Goal: Obtain resource: Download file/media

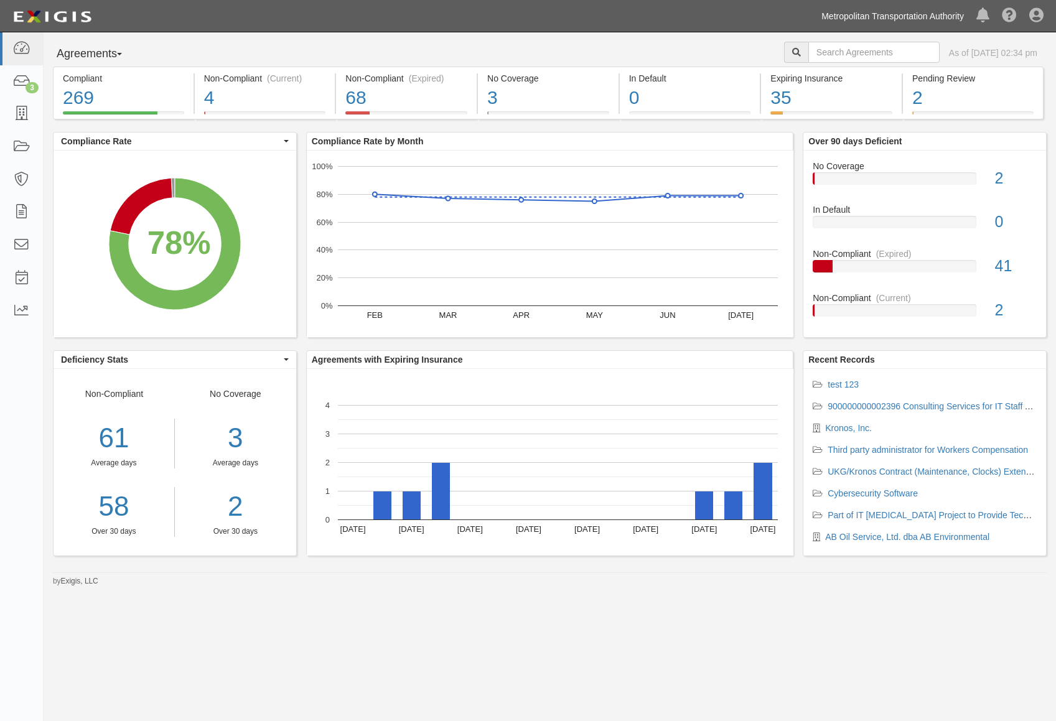
click at [846, 19] on link "Metropolitan Transportation Authority" at bounding box center [892, 16] width 155 height 25
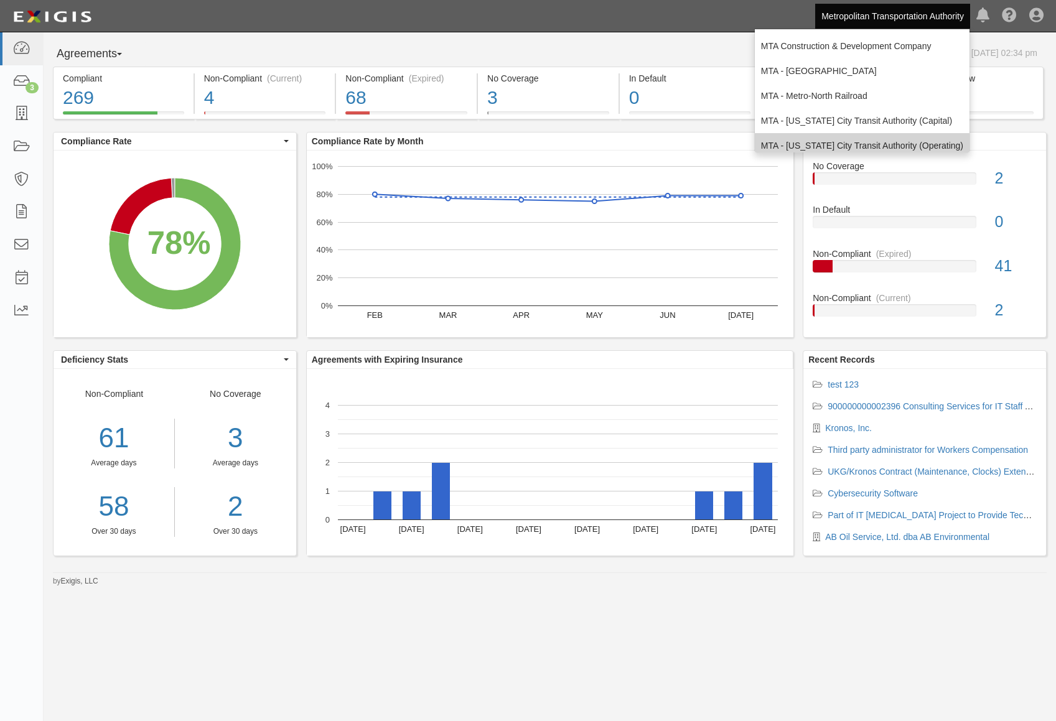
scroll to position [62, 0]
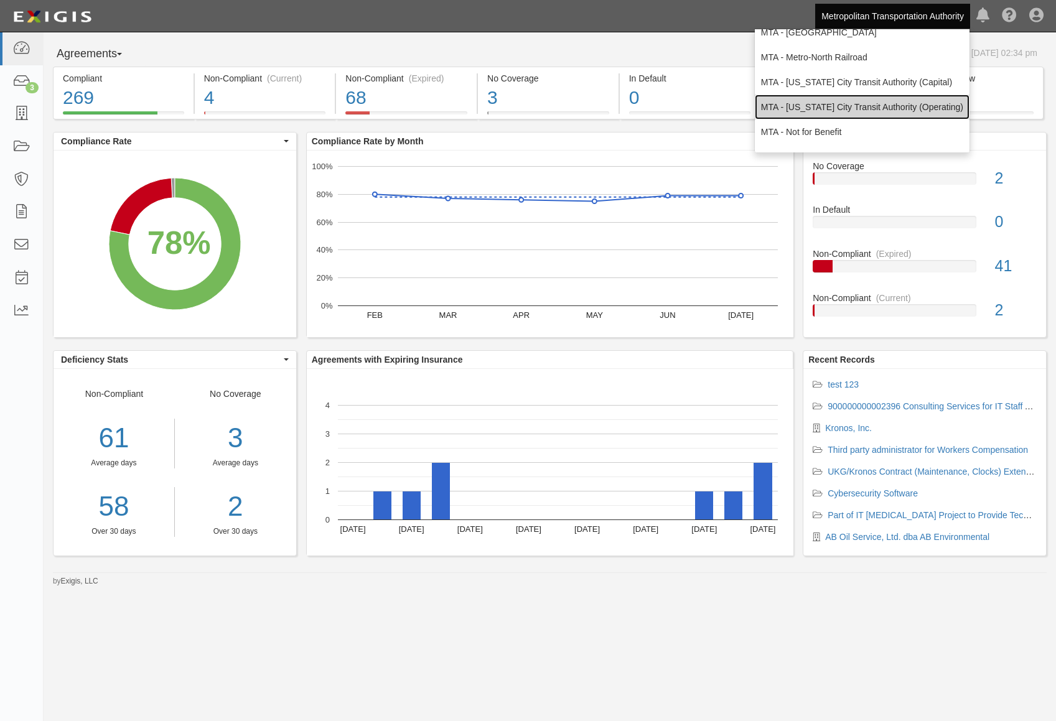
click at [830, 116] on link "MTA - [US_STATE] City Transit Authority (Operating)" at bounding box center [862, 107] width 215 height 25
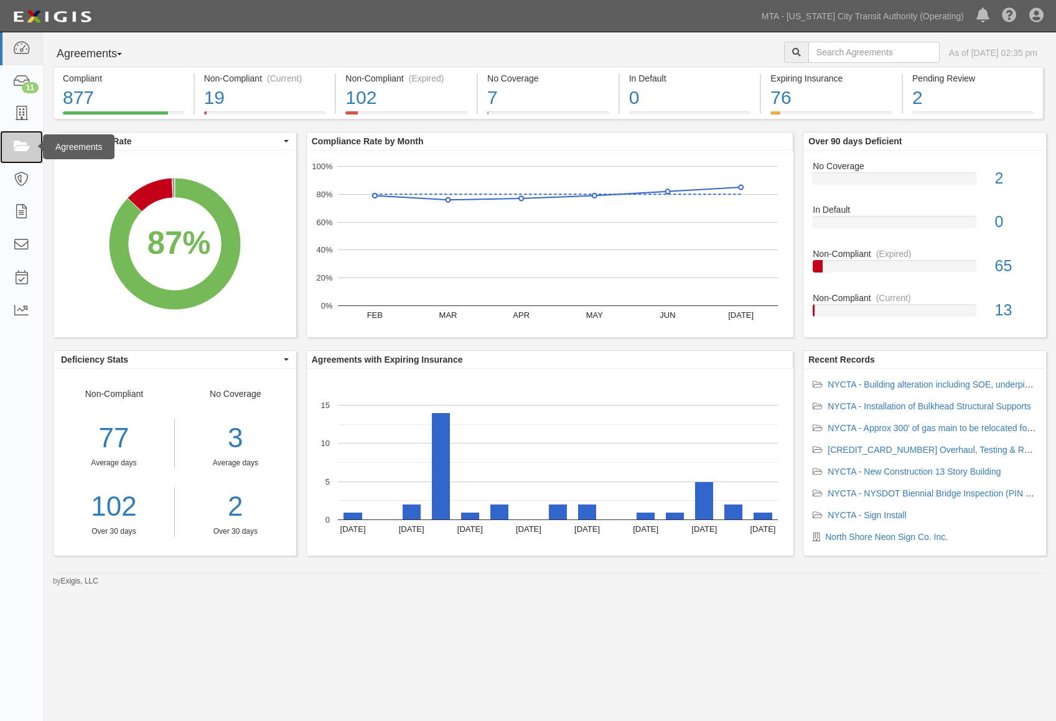
click at [24, 140] on icon at bounding box center [20, 147] width 17 height 14
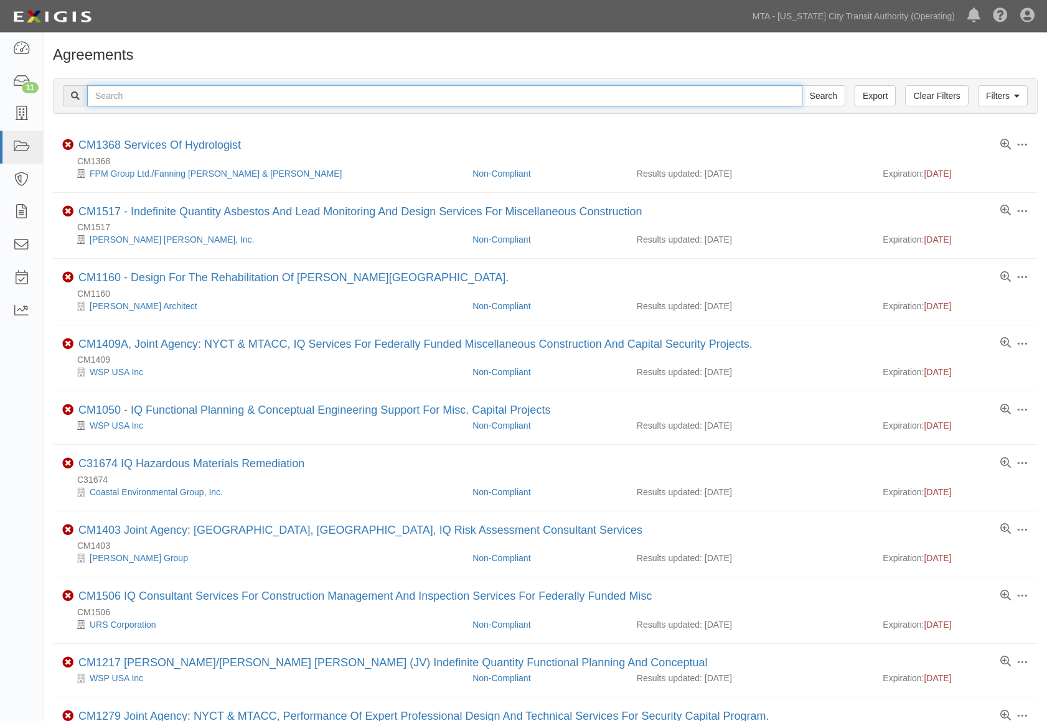
paste input "71896-INS1580"
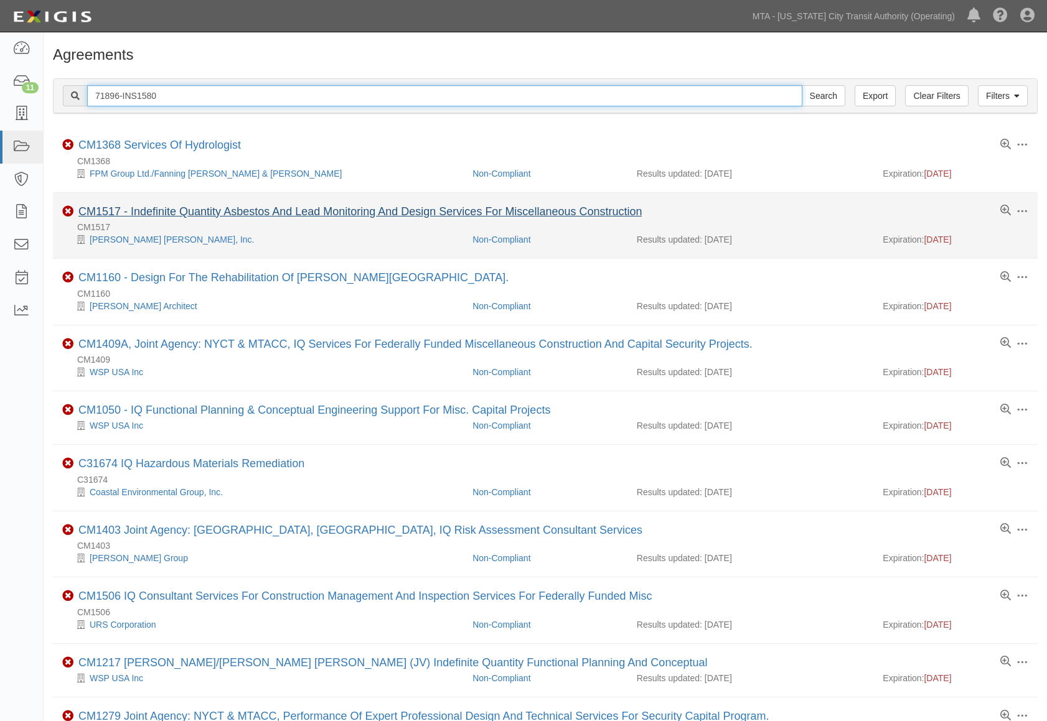
type input "71896-INS1580"
click at [802, 85] on input "Search" at bounding box center [824, 95] width 44 height 21
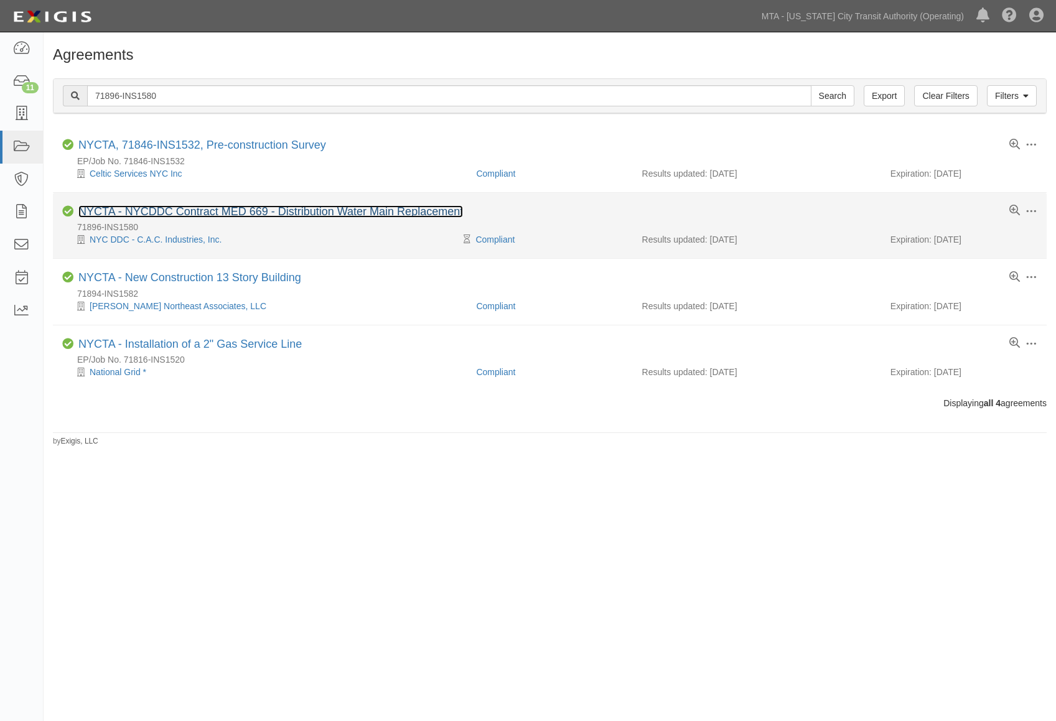
click at [272, 212] on link "NYCTA - NYCDDC Contract MED 669 - Distribution Water Main Replacement" at bounding box center [270, 211] width 385 height 12
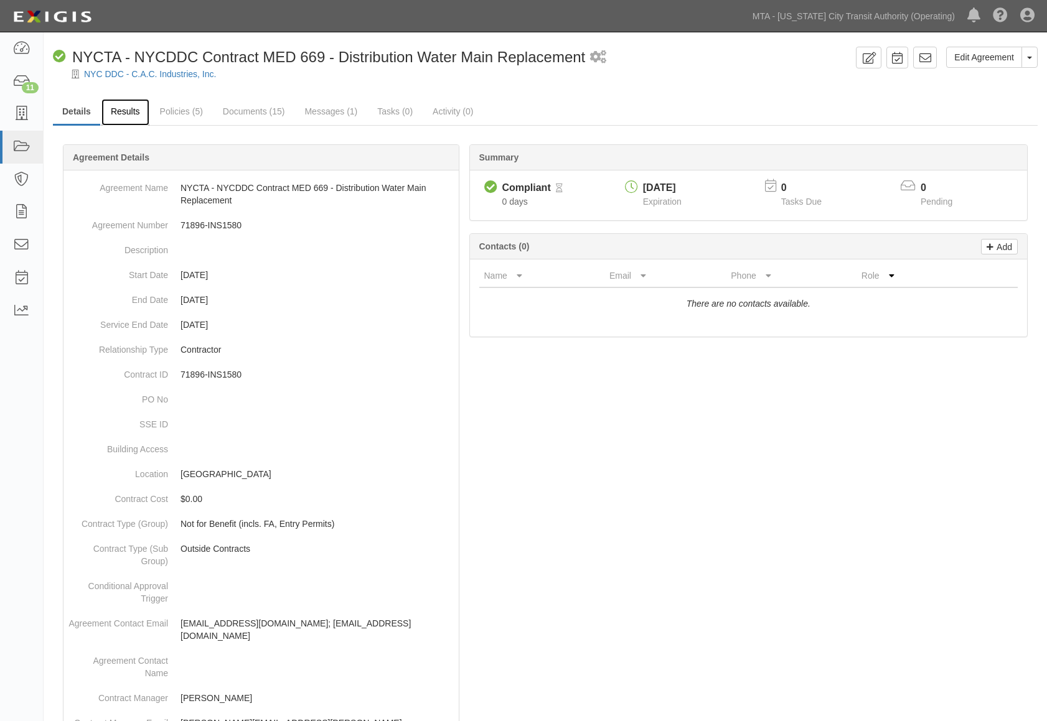
click at [118, 115] on link "Results" at bounding box center [125, 112] width 48 height 27
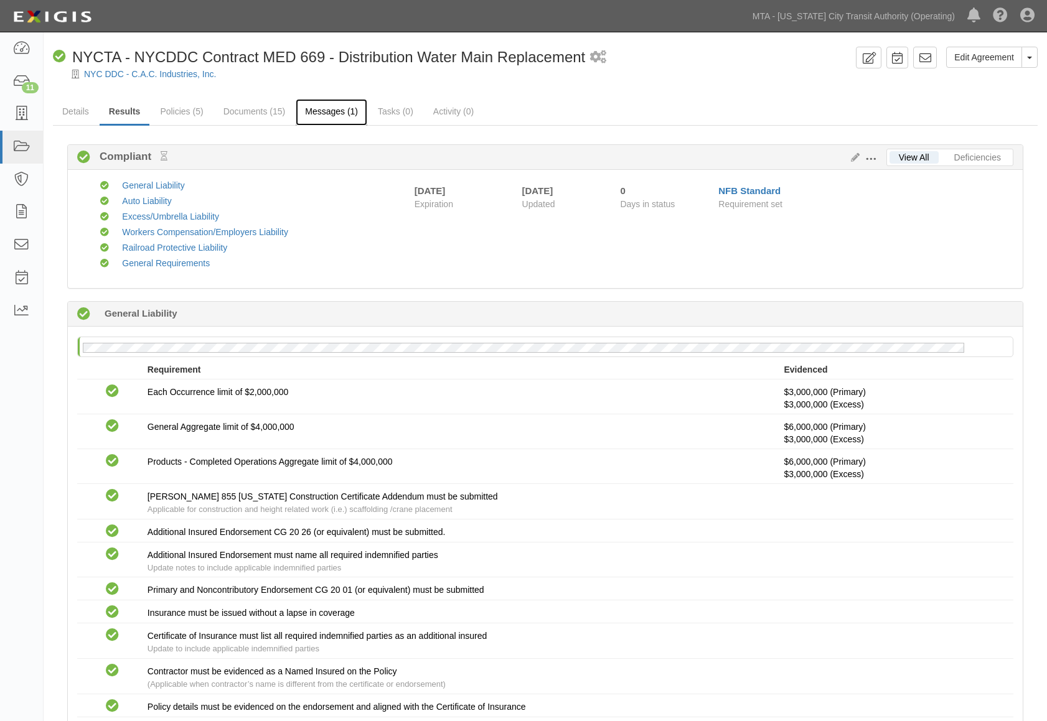
click at [304, 106] on link "Messages (1)" at bounding box center [332, 112] width 72 height 27
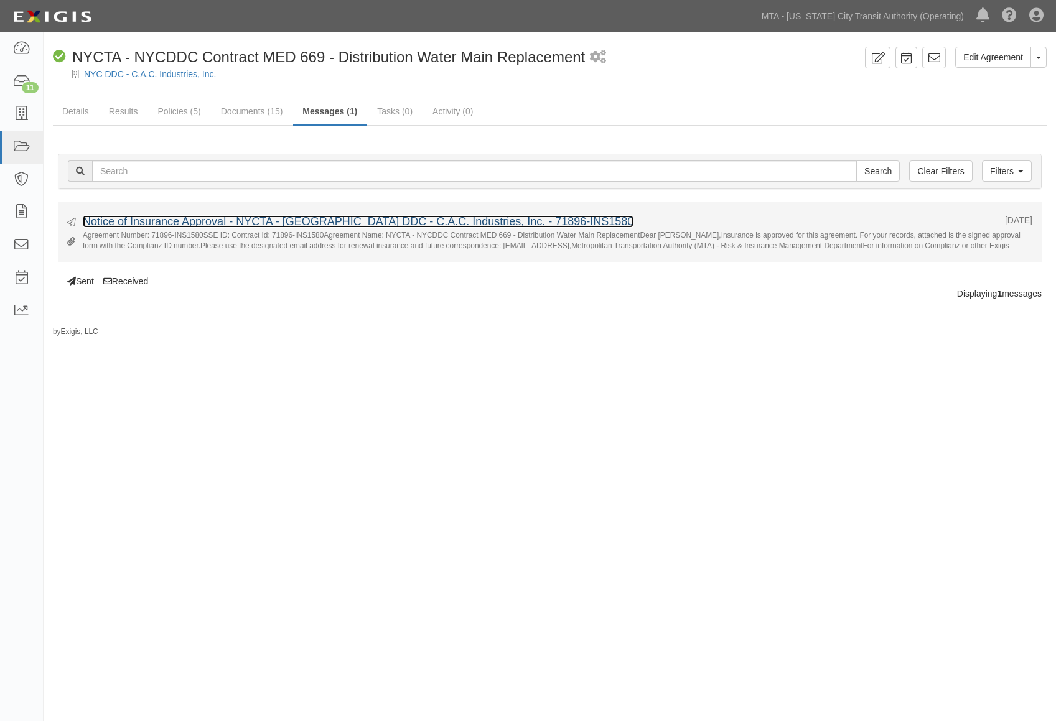
click at [377, 223] on link "Notice of Insurance Approval - NYCTA - [GEOGRAPHIC_DATA] DDC - C.A.C. Industrie…" at bounding box center [358, 221] width 551 height 12
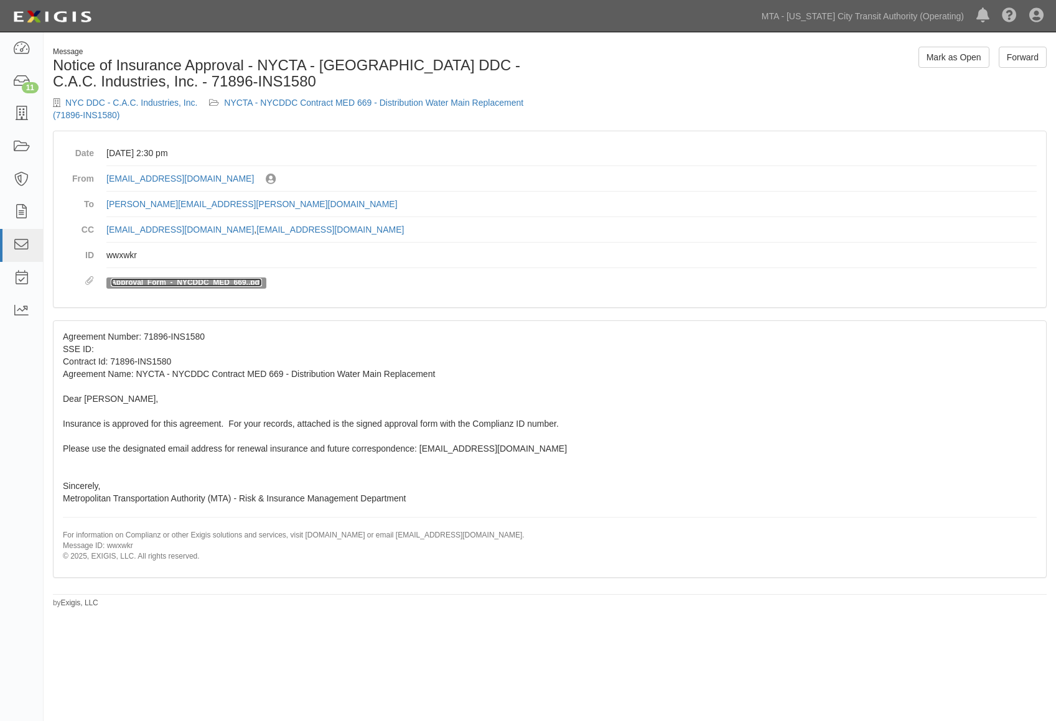
click at [201, 281] on link "Approval_Form_-_NYCDDC_MED_669..pdf" at bounding box center [186, 282] width 151 height 9
